Goal: Download file/media

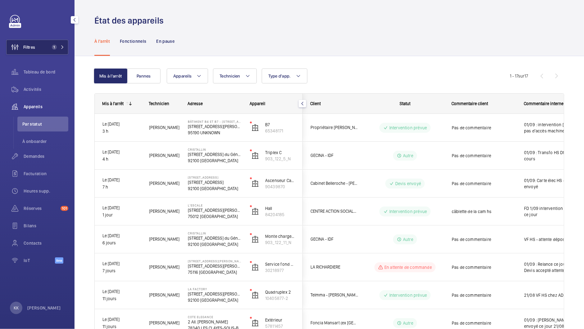
click at [41, 42] on button "Filtres 1" at bounding box center [37, 47] width 62 height 15
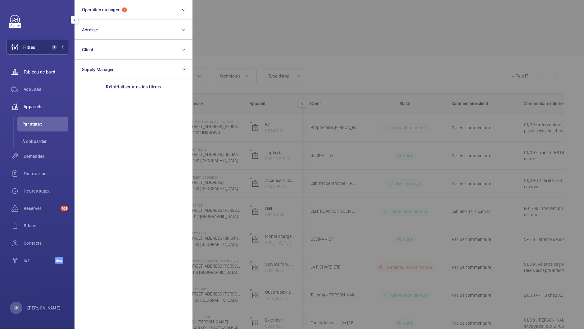
click at [22, 78] on wm-front-icon-button at bounding box center [14, 72] width 17 height 15
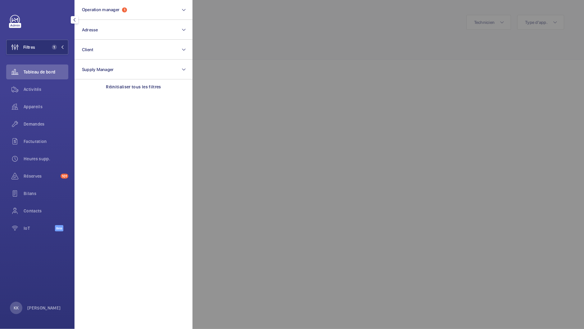
click at [529, 20] on div at bounding box center [485, 164] width 584 height 329
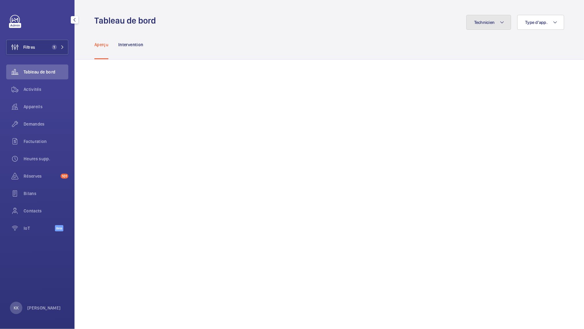
click at [495, 20] on span "Technicien" at bounding box center [484, 22] width 21 height 5
type input "isma"
click at [444, 69] on label "Isma il Tokpinar" at bounding box center [447, 64] width 108 height 15
click at [409, 69] on input "Isma il Tokpinar" at bounding box center [402, 64] width 12 height 12
checkbox input "true"
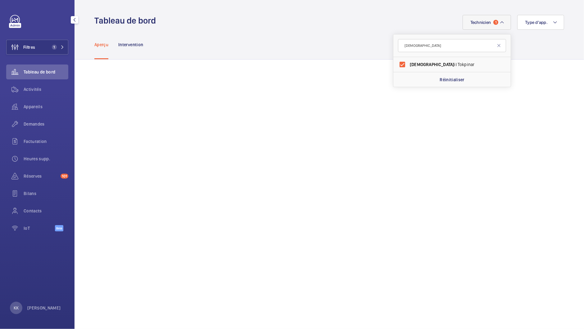
click at [417, 14] on wm-front-admin-header "Tableau de bord Technicien 1 isma Isma il Tokpinar Réinitialiser Type d'app." at bounding box center [330, 15] width 510 height 30
click at [30, 112] on div "Appareils" at bounding box center [37, 106] width 62 height 15
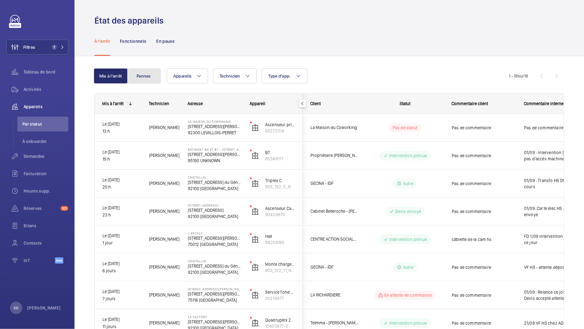
click at [147, 78] on button "Pannes" at bounding box center [144, 76] width 34 height 15
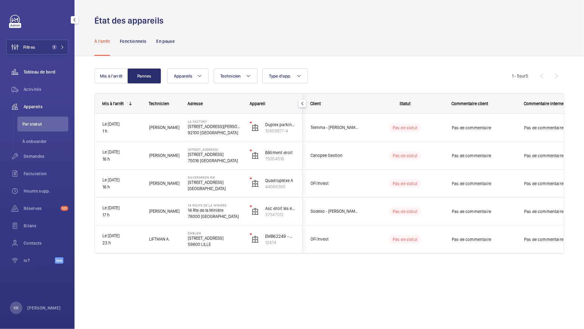
click at [31, 77] on div "Tableau de bord" at bounding box center [37, 72] width 62 height 15
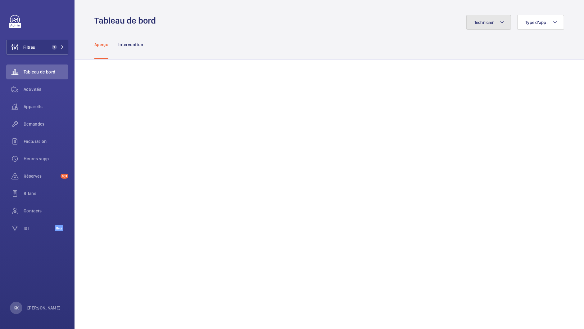
click at [498, 21] on button "Technicien" at bounding box center [488, 22] width 45 height 15
type input "sebas"
click at [410, 61] on span "Sébastien Frileux" at bounding box center [452, 64] width 85 height 6
click at [409, 61] on input "Sébastien Frileux" at bounding box center [402, 64] width 12 height 12
checkbox input "true"
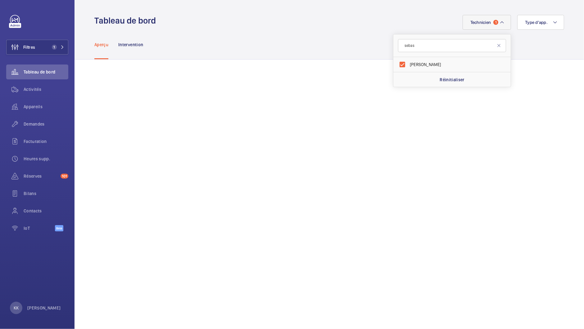
click at [526, 46] on div "Aperçu Intervention" at bounding box center [329, 44] width 470 height 29
click at [32, 52] on span "Filtres" at bounding box center [21, 47] width 29 height 15
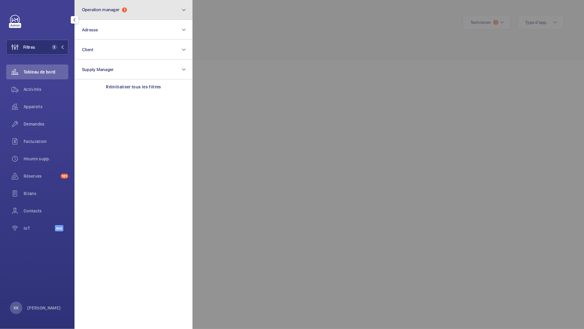
click at [103, 8] on span "Operation manager" at bounding box center [101, 9] width 38 height 5
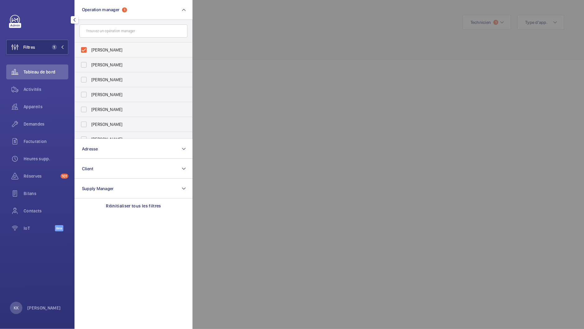
click at [102, 50] on span "[PERSON_NAME]" at bounding box center [133, 50] width 85 height 6
click at [90, 50] on input "[PERSON_NAME]" at bounding box center [84, 50] width 12 height 12
checkbox input "false"
click at [97, 80] on span "Zohra Hamdani" at bounding box center [133, 80] width 85 height 6
click at [90, 80] on input "Zohra Hamdani" at bounding box center [84, 80] width 12 height 12
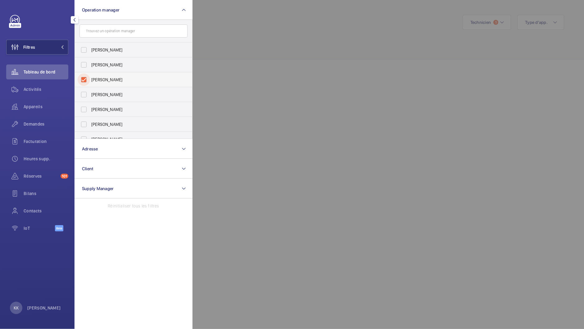
checkbox input "true"
click at [33, 107] on span "Appareils" at bounding box center [46, 107] width 45 height 6
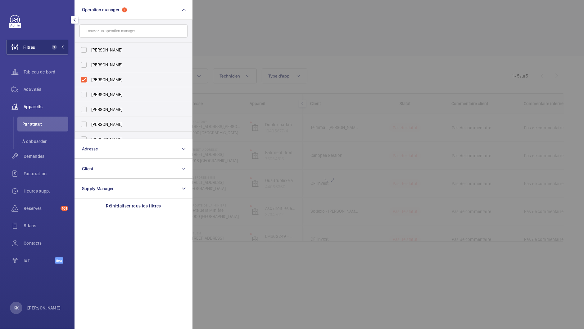
click at [260, 40] on div at bounding box center [485, 164] width 584 height 329
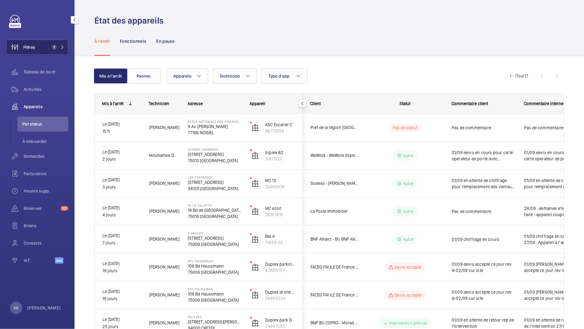
click at [51, 43] on button "Filtres 1" at bounding box center [37, 47] width 62 height 15
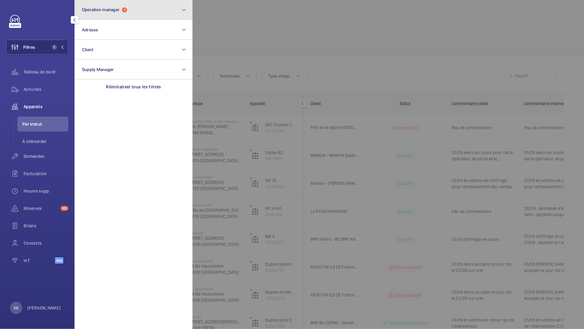
click at [95, 18] on button "Operation manager 1" at bounding box center [134, 10] width 118 height 20
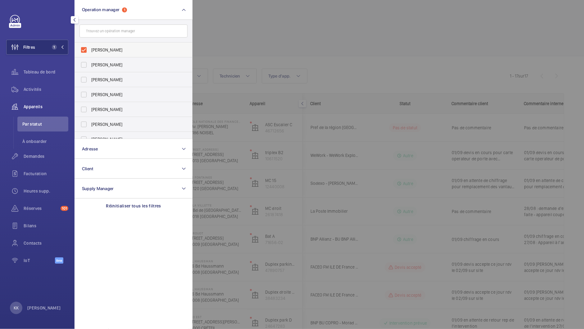
click at [94, 50] on span "Zohra Hamdani" at bounding box center [133, 50] width 85 height 6
click at [90, 50] on input "Zohra Hamdani" at bounding box center [84, 50] width 12 height 12
checkbox input "false"
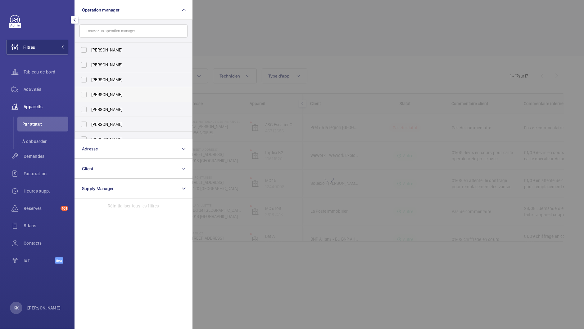
click at [93, 93] on span "[PERSON_NAME]" at bounding box center [133, 95] width 85 height 6
click at [90, 93] on input "[PERSON_NAME]" at bounding box center [84, 94] width 12 height 12
checkbox input "true"
click at [270, 16] on div at bounding box center [485, 164] width 584 height 329
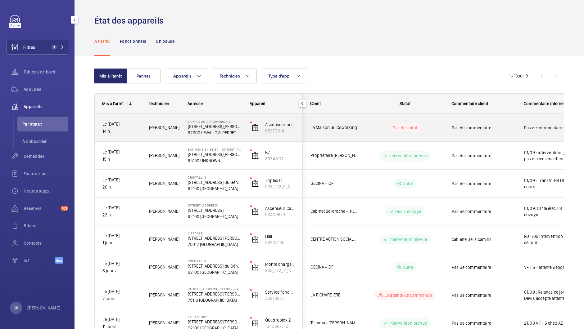
click at [195, 130] on p "92300 LEVALLOIS-PERRET" at bounding box center [215, 133] width 54 height 6
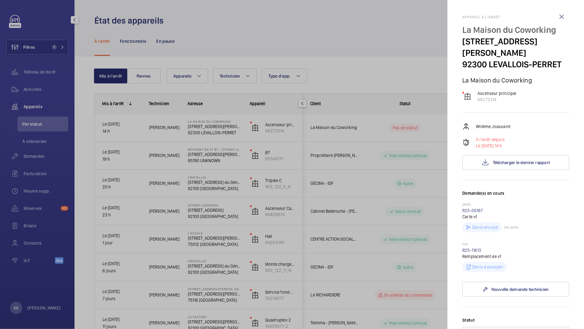
click at [484, 143] on div "Willème Joassaint À l'arrêt depuis Le 01/09/2025, 14 h Télécharger le dernier r…" at bounding box center [515, 146] width 107 height 47
click at [484, 155] on button "Télécharger le dernier rapport" at bounding box center [515, 162] width 107 height 15
click at [475, 248] on link "R25-11613" at bounding box center [471, 250] width 19 height 5
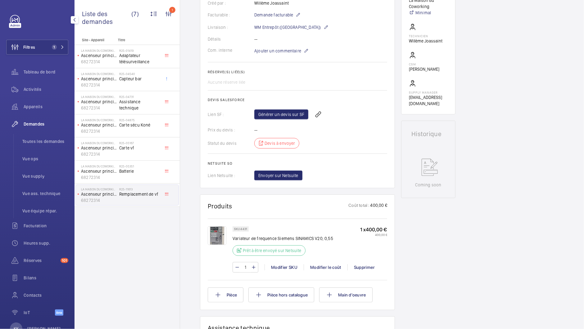
scroll to position [193, 0]
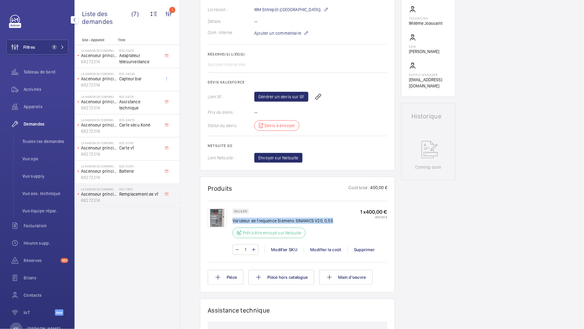
drag, startPoint x: 342, startPoint y: 221, endPoint x: 234, endPoint y: 223, distance: 108.1
click at [234, 223] on div "SKU 4431 Variateur de frequence Siemens SINAMICS V20, 0,55 Prêt à être envoyé s…" at bounding box center [310, 225] width 155 height 33
click at [211, 217] on img at bounding box center [217, 218] width 19 height 19
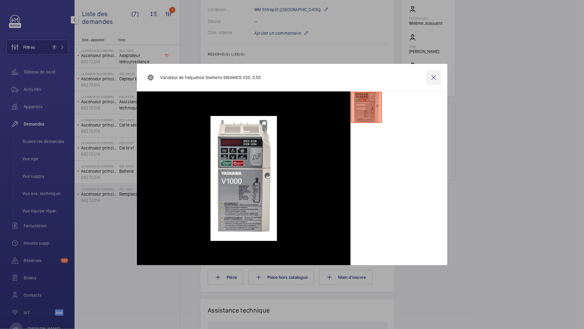
click at [437, 76] on wm-front-icon-button at bounding box center [433, 77] width 15 height 15
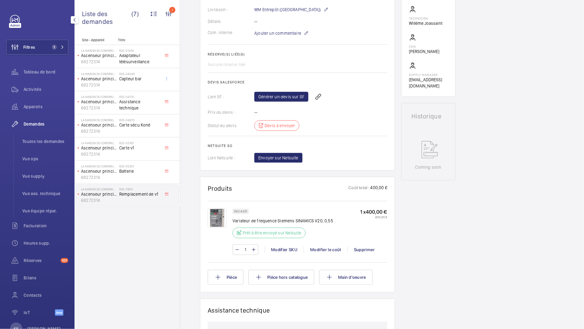
click at [328, 197] on wm-front-card-header "Produits Coût total : 400,00 €" at bounding box center [297, 192] width 179 height 15
click at [264, 97] on link "Générer un devis sur SF" at bounding box center [281, 97] width 54 height 10
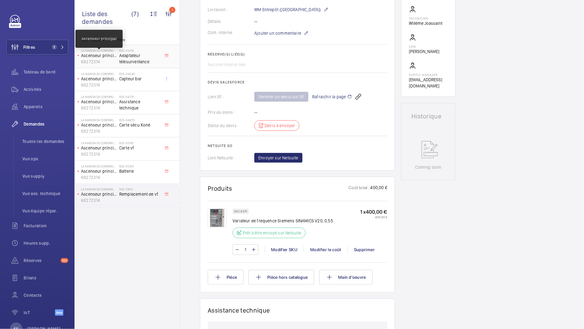
click at [84, 56] on p "Ascenseur principal" at bounding box center [99, 55] width 36 height 6
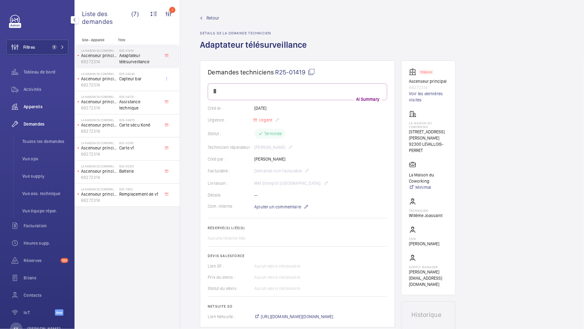
click at [37, 107] on span "Appareils" at bounding box center [46, 107] width 45 height 6
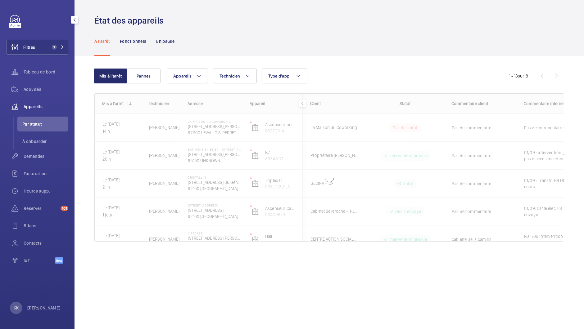
click at [37, 122] on span "Par statut" at bounding box center [45, 124] width 46 height 6
click at [37, 105] on span "Appareils" at bounding box center [46, 107] width 45 height 6
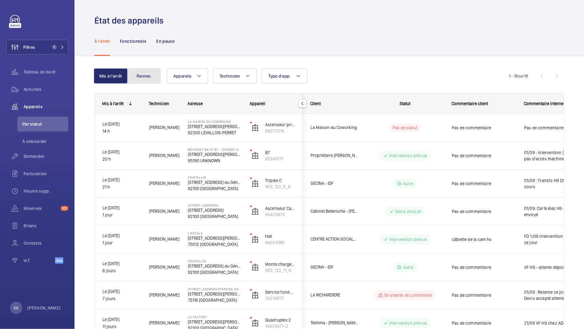
click at [142, 80] on button "Pannes" at bounding box center [144, 76] width 34 height 15
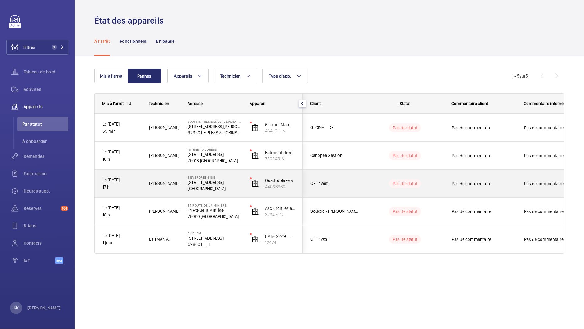
click at [109, 184] on p "17 h" at bounding box center [121, 187] width 39 height 7
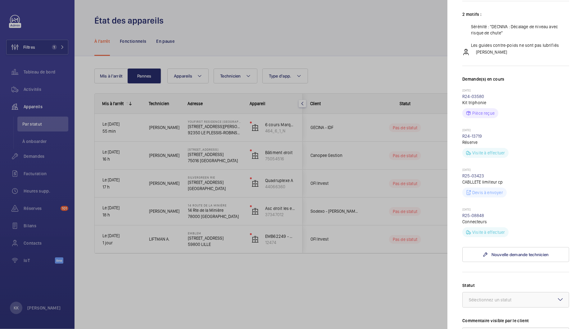
scroll to position [101, 0]
click at [372, 279] on div at bounding box center [292, 164] width 584 height 329
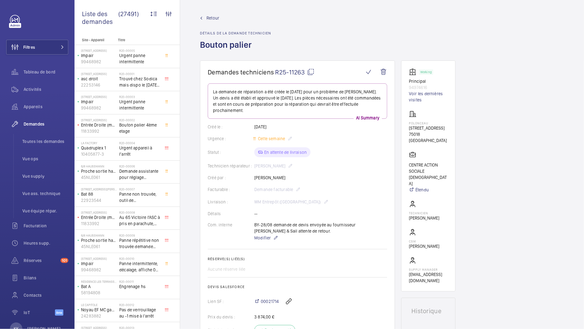
click at [212, 20] on span "Retour" at bounding box center [212, 18] width 13 height 6
click at [209, 19] on span "Retour" at bounding box center [212, 18] width 13 height 6
click at [27, 88] on span "Activités" at bounding box center [46, 89] width 45 height 6
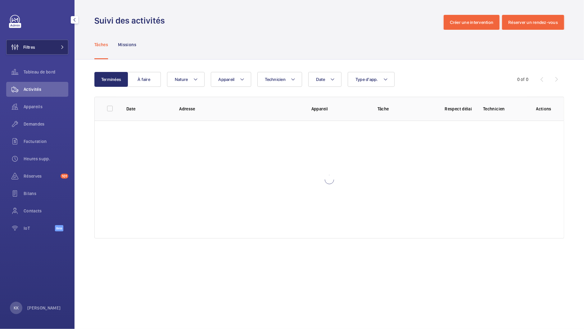
click at [39, 49] on button "Filtres" at bounding box center [37, 47] width 62 height 15
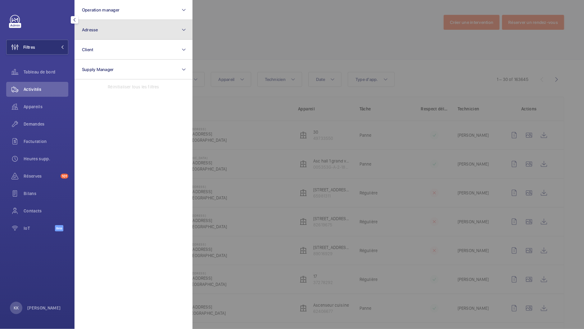
click at [108, 33] on button "Adresse" at bounding box center [134, 30] width 118 height 20
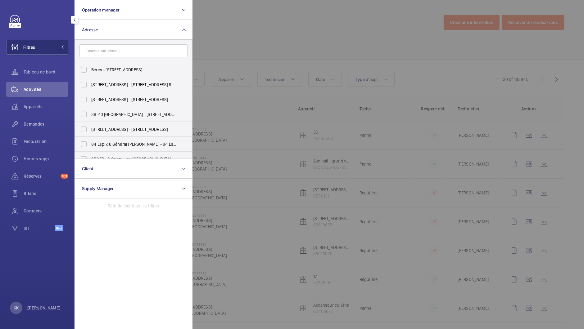
click at [108, 50] on input "text" at bounding box center [133, 50] width 108 height 13
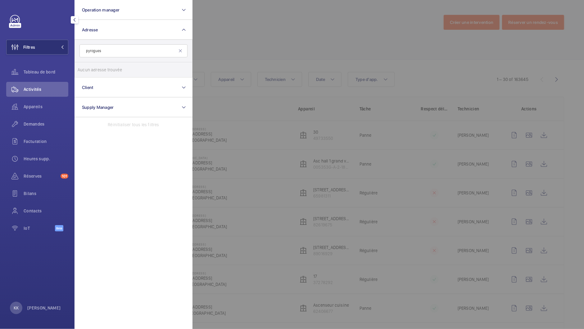
click at [85, 51] on input "pyrogues" at bounding box center [133, 50] width 108 height 13
type input "8 pirogues"
click at [88, 84] on label "WeWork Bercy - [STREET_ADDRESS]" at bounding box center [129, 84] width 108 height 15
click at [88, 84] on input "WeWork Bercy - [STREET_ADDRESS]" at bounding box center [84, 85] width 12 height 12
checkbox input "true"
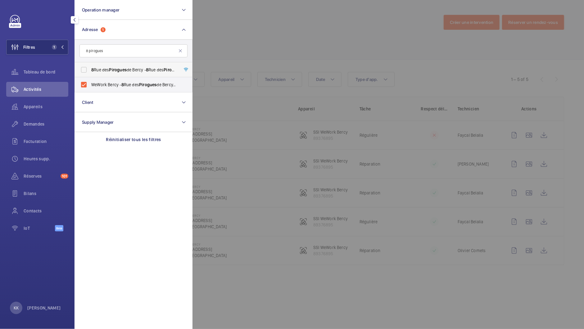
click at [84, 70] on label "[STREET_ADDRESS] de Bercy - [STREET_ADDRESS]" at bounding box center [129, 69] width 108 height 15
click at [84, 70] on input "[STREET_ADDRESS] de Bercy - [STREET_ADDRESS]" at bounding box center [84, 70] width 12 height 12
checkbox input "true"
click at [213, 46] on div at bounding box center [485, 164] width 584 height 329
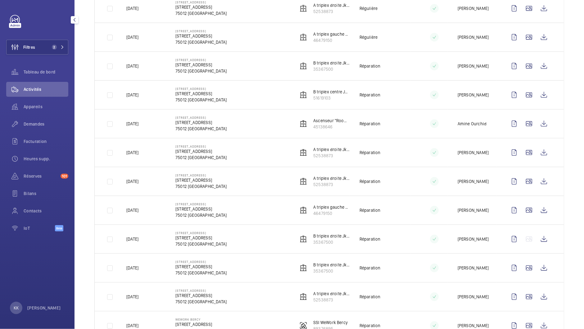
scroll to position [185, 0]
click at [543, 64] on wm-front-icon-button at bounding box center [544, 65] width 15 height 15
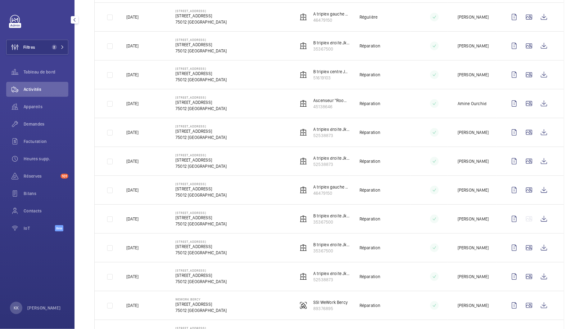
scroll to position [205, 0]
click at [542, 70] on wm-front-icon-button at bounding box center [544, 74] width 15 height 15
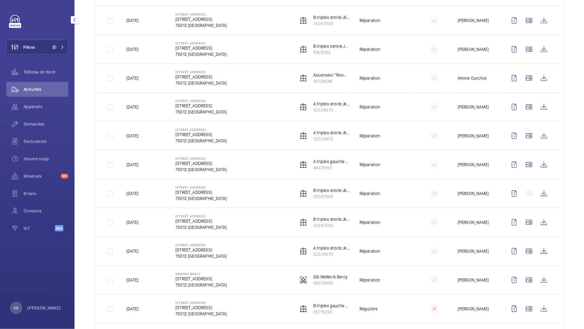
scroll to position [231, 0]
click at [544, 75] on wm-front-icon-button at bounding box center [544, 77] width 15 height 15
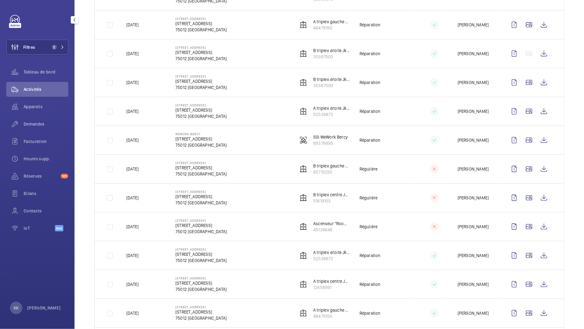
scroll to position [404, 0]
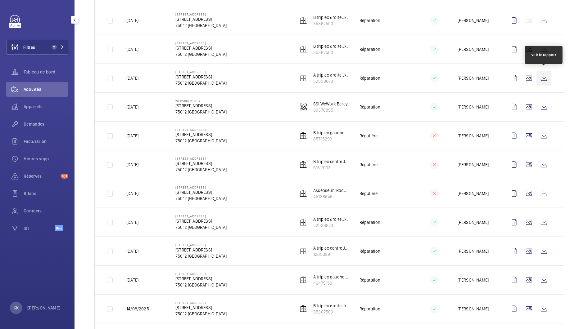
click at [542, 73] on wm-front-icon-button at bounding box center [544, 78] width 15 height 15
click at [41, 52] on button "Filtres 2" at bounding box center [37, 47] width 62 height 15
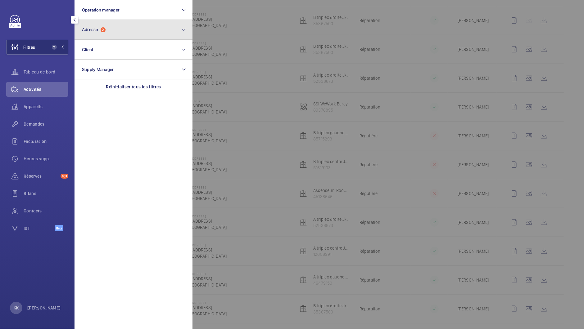
click at [107, 37] on button "Adresse 2" at bounding box center [134, 30] width 118 height 20
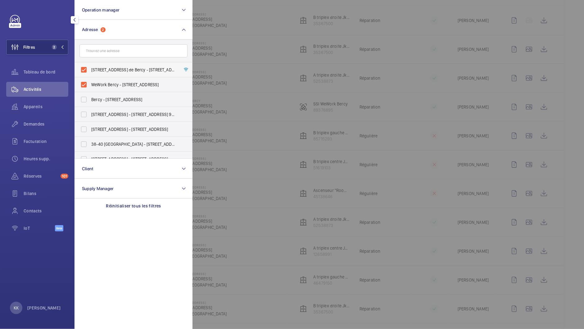
click at [86, 70] on label "[STREET_ADDRESS] de Bercy - [STREET_ADDRESS]" at bounding box center [129, 69] width 108 height 15
click at [86, 70] on input "[STREET_ADDRESS] de Bercy - [STREET_ADDRESS]" at bounding box center [84, 70] width 12 height 12
checkbox input "false"
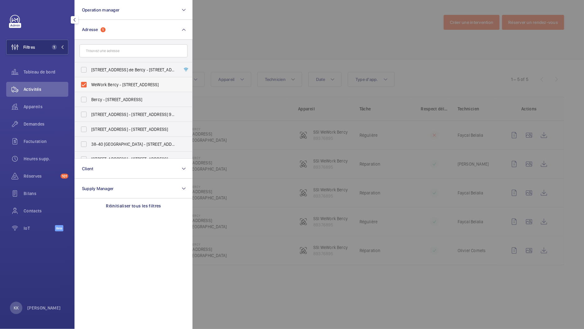
click at [84, 80] on label "WeWork Bercy - [STREET_ADDRESS]" at bounding box center [129, 84] width 108 height 15
click at [84, 80] on input "WeWork Bercy - [STREET_ADDRESS]" at bounding box center [84, 85] width 12 height 12
checkbox input "false"
click at [99, 53] on input "text" at bounding box center [133, 50] width 108 height 13
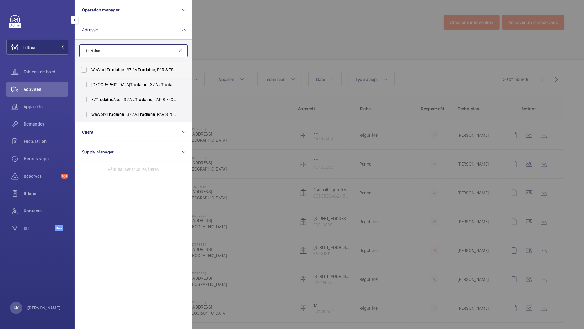
type input "trudaine"
click at [96, 71] on span "WeWork Trudaine - 37 Av. Trudaine , [GEOGRAPHIC_DATA]" at bounding box center [133, 70] width 85 height 6
click at [90, 71] on input "WeWork Trudaine - 37 Av. Trudaine , [GEOGRAPHIC_DATA]" at bounding box center [84, 70] width 12 height 12
checkbox input "true"
click at [96, 80] on label "WeWork Avenue Trudaine - 37 Av. Trudaine , [GEOGRAPHIC_DATA]" at bounding box center [129, 84] width 108 height 15
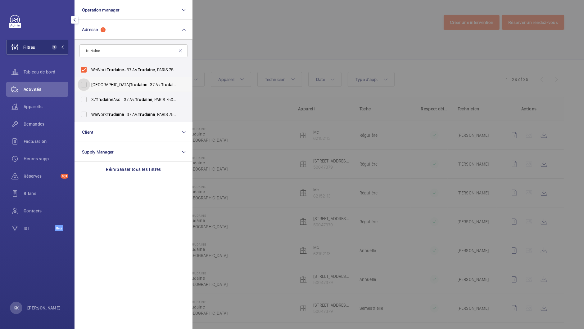
click at [90, 80] on input "WeWork Avenue Trudaine - 37 Av. Trudaine , [GEOGRAPHIC_DATA]" at bounding box center [84, 85] width 12 height 12
checkbox input "true"
click at [91, 117] on span "WeWork Trudaine - 37 Av. Trudaine , [GEOGRAPHIC_DATA]" at bounding box center [133, 114] width 85 height 6
click at [90, 117] on input "WeWork Trudaine - 37 Av. Trudaine , [GEOGRAPHIC_DATA]" at bounding box center [84, 114] width 12 height 12
click at [91, 107] on label "WeWork Trudaine - 37 Av. Trudaine , [GEOGRAPHIC_DATA]" at bounding box center [129, 114] width 108 height 15
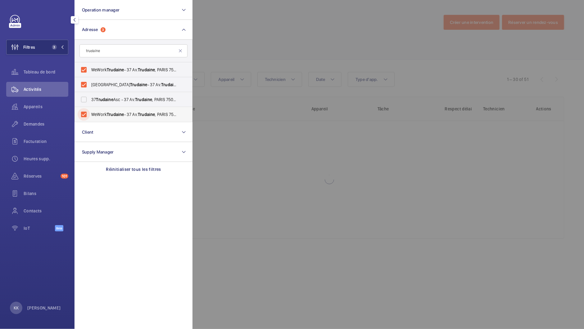
click at [90, 108] on input "WeWork Trudaine - 37 Av. Trudaine , [GEOGRAPHIC_DATA]" at bounding box center [84, 114] width 12 height 12
checkbox input "false"
click at [90, 103] on label "37 Trudaine Asc - 37 Av. Trudaine , [GEOGRAPHIC_DATA]" at bounding box center [129, 99] width 108 height 15
click at [90, 103] on input "37 Trudaine Asc - 37 Av. Trudaine , [GEOGRAPHIC_DATA]" at bounding box center [84, 99] width 12 height 12
checkbox input "true"
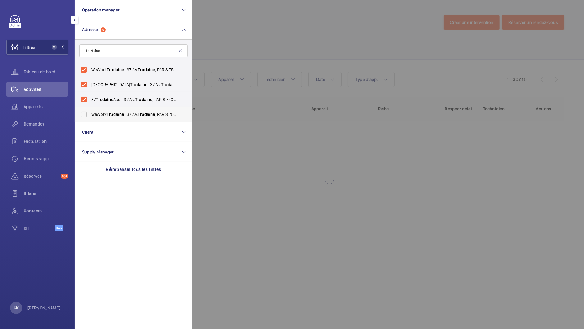
click at [90, 109] on label "WeWork Trudaine - 37 Av. Trudaine , [GEOGRAPHIC_DATA]" at bounding box center [129, 114] width 108 height 15
click at [90, 109] on input "WeWork Trudaine - 37 Av. Trudaine , [GEOGRAPHIC_DATA]" at bounding box center [84, 114] width 12 height 12
checkbox input "true"
click at [311, 7] on div at bounding box center [485, 164] width 584 height 329
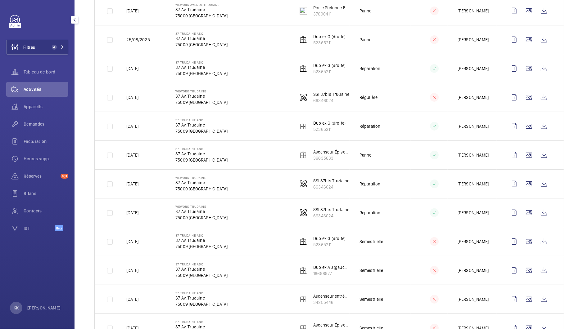
scroll to position [141, 0]
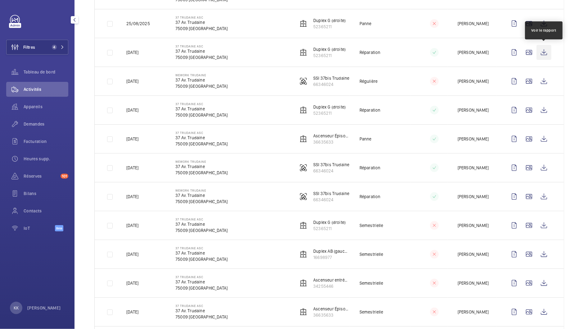
click at [543, 54] on wm-front-icon-button at bounding box center [544, 52] width 15 height 15
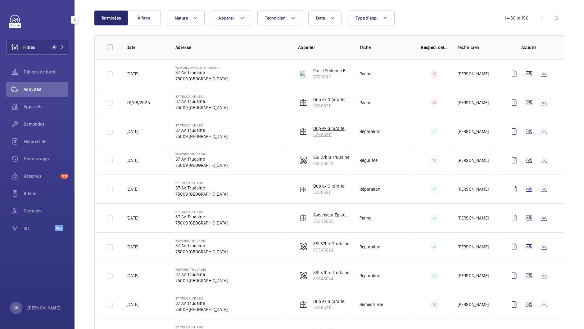
scroll to position [0, 0]
